Goal: Use online tool/utility: Utilize a website feature to perform a specific function

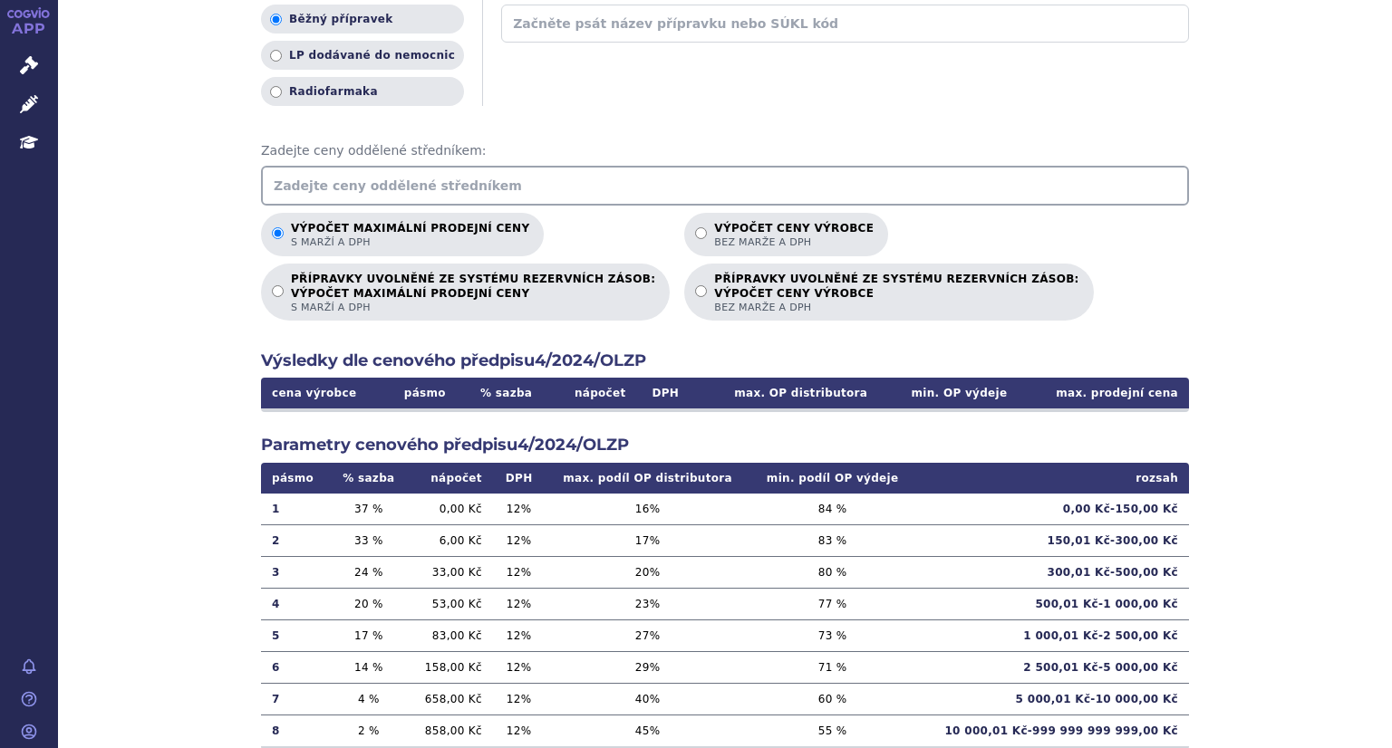
scroll to position [274, 0]
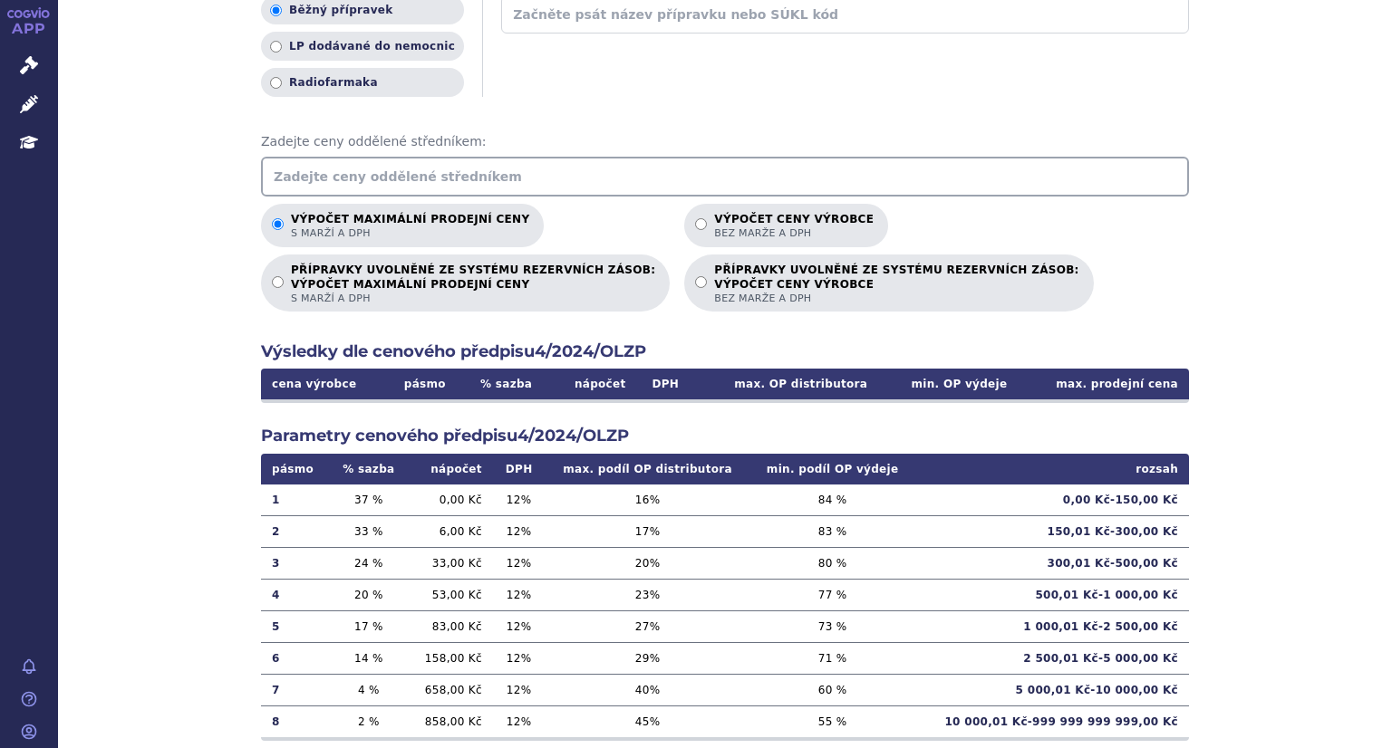
click at [714, 221] on p "Výpočet ceny výrobce bez marže a DPH" at bounding box center [793, 226] width 159 height 27
click at [695, 221] on input "Výpočet ceny výrobce bez marže a DPH" at bounding box center [701, 224] width 12 height 12
radio input "true"
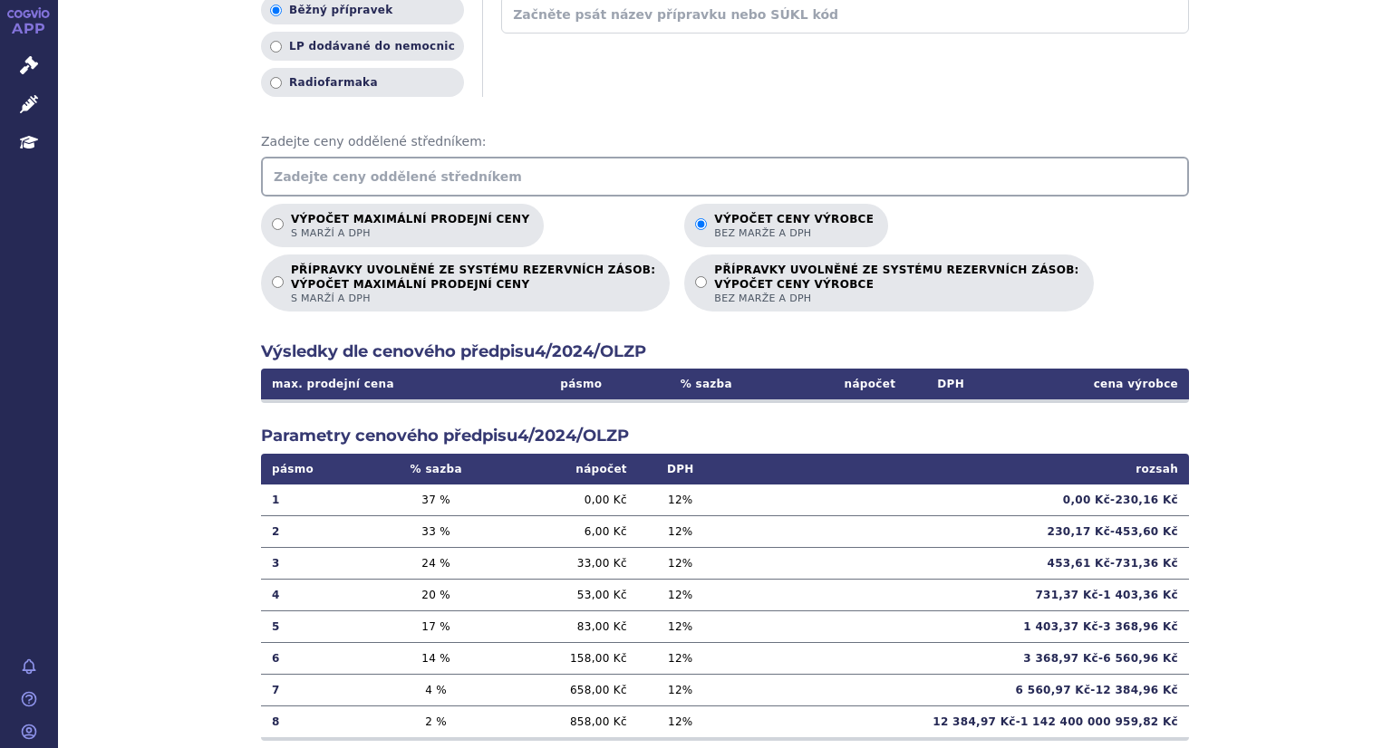
click at [403, 162] on input "text" at bounding box center [725, 177] width 928 height 40
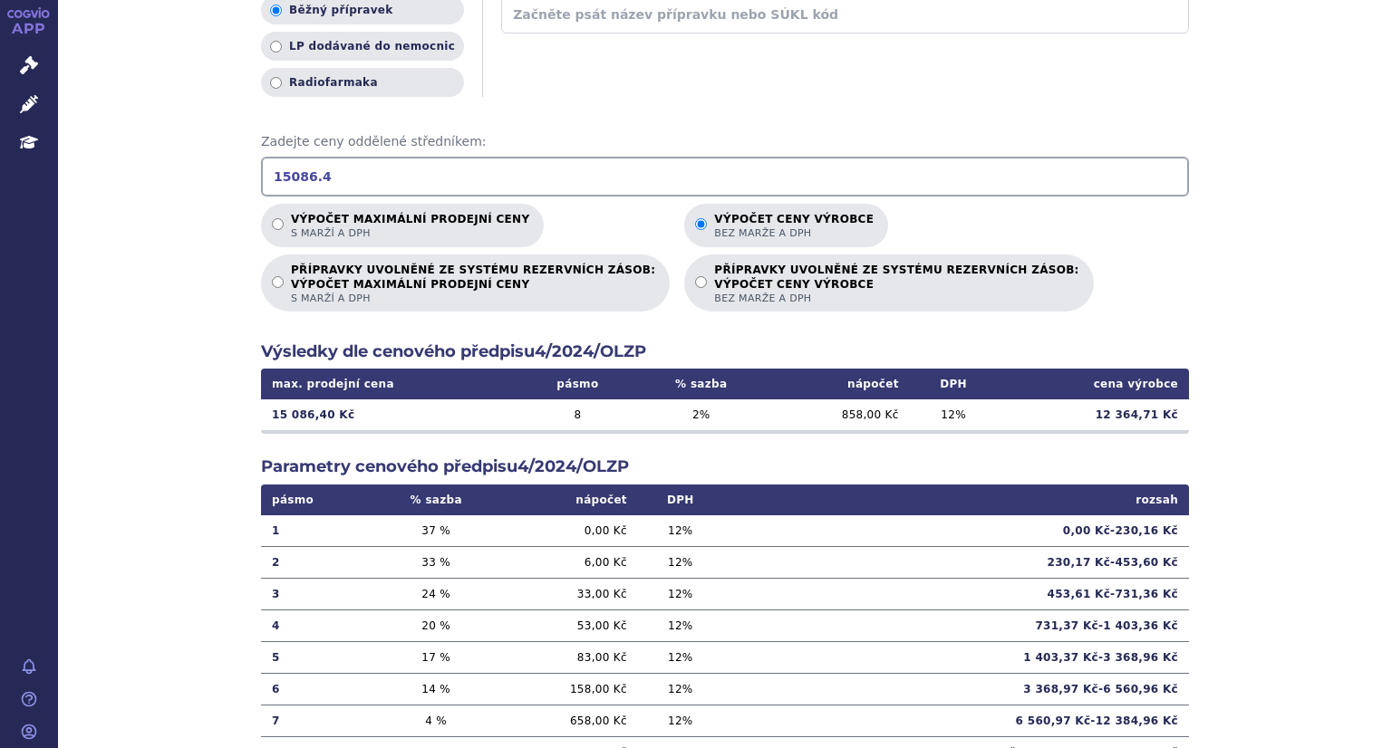
type input "15086.4"
click at [129, 134] on div "Výpočet maximální prodejní ceny (s marží a DPH) a ceny výrobce (bez marže a DPH…" at bounding box center [725, 294] width 1334 height 1057
